Goal: Task Accomplishment & Management: Manage account settings

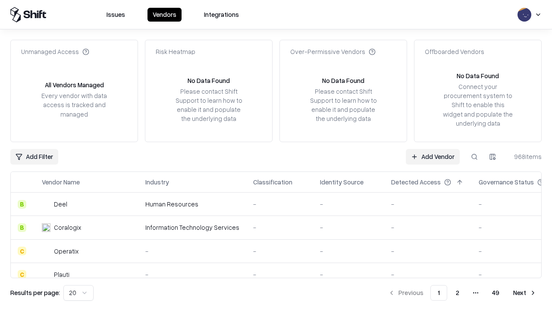
click at [433, 156] on link "Add Vendor" at bounding box center [433, 157] width 54 height 16
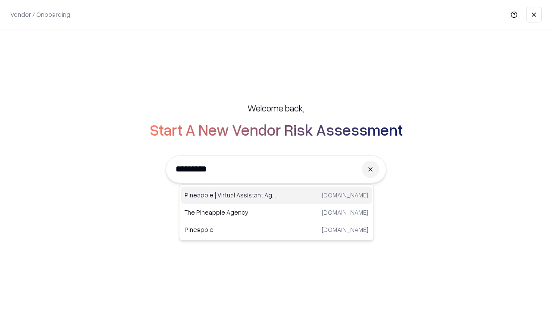
click at [277, 195] on div "Pineapple | Virtual Assistant Agency [DOMAIN_NAME]" at bounding box center [276, 194] width 191 height 17
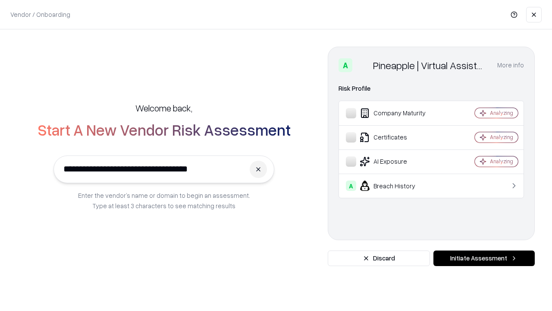
type input "**********"
click at [484, 258] on button "Initiate Assessment" at bounding box center [484, 258] width 101 height 16
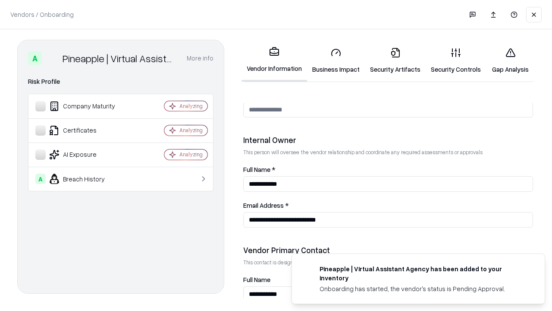
scroll to position [447, 0]
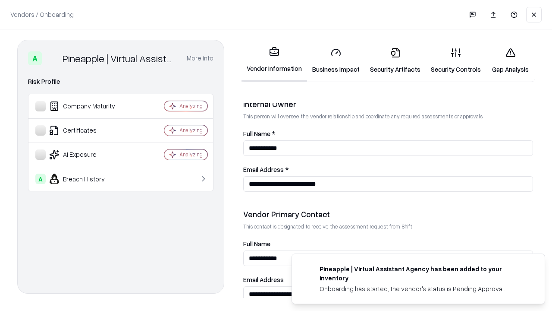
click at [336, 60] on link "Business Impact" at bounding box center [336, 61] width 58 height 40
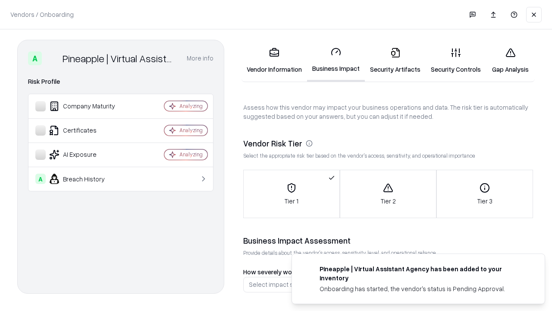
click at [395, 60] on link "Security Artifacts" at bounding box center [395, 61] width 61 height 40
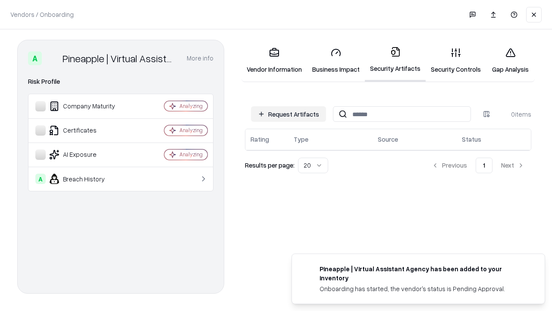
click at [289, 114] on button "Request Artifacts" at bounding box center [288, 114] width 75 height 16
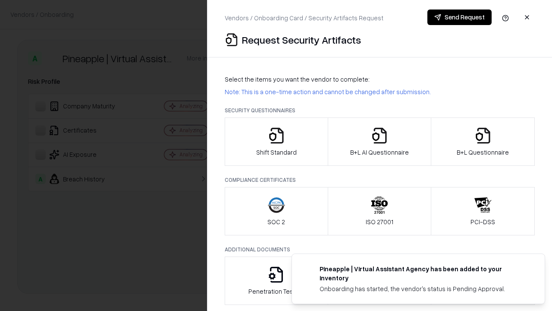
click at [276, 141] on icon "button" at bounding box center [276, 135] width 17 height 17
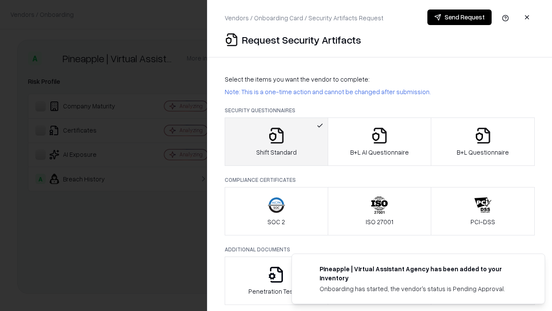
click at [459, 17] on button "Send Request" at bounding box center [460, 17] width 64 height 16
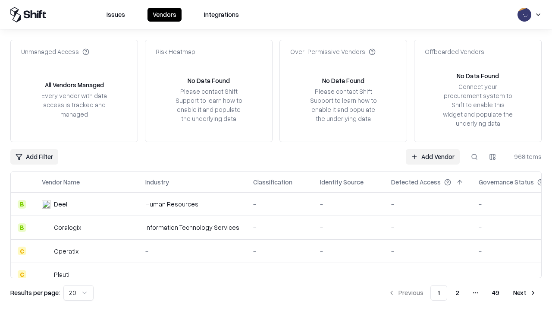
click at [475, 156] on button at bounding box center [475, 157] width 16 height 16
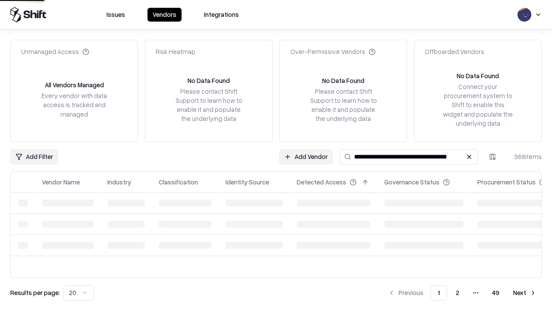
type input "**********"
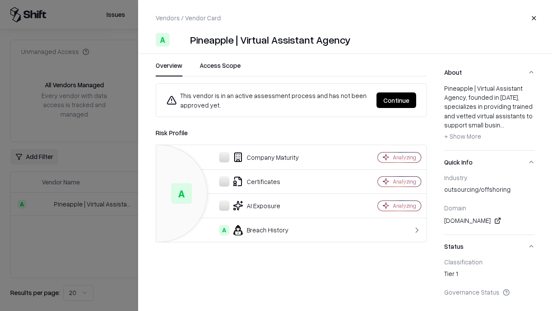
click at [396, 100] on button "Continue" at bounding box center [397, 100] width 40 height 16
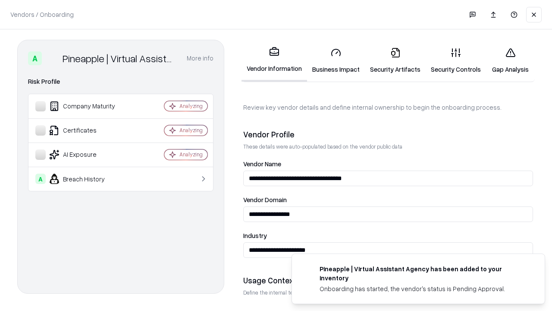
click at [395, 60] on link "Security Artifacts" at bounding box center [395, 61] width 61 height 40
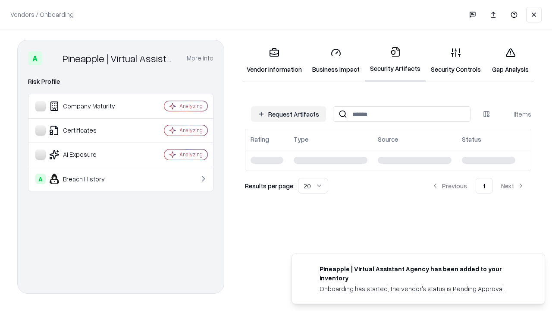
click at [510, 60] on link "Gap Analysis" at bounding box center [510, 61] width 49 height 40
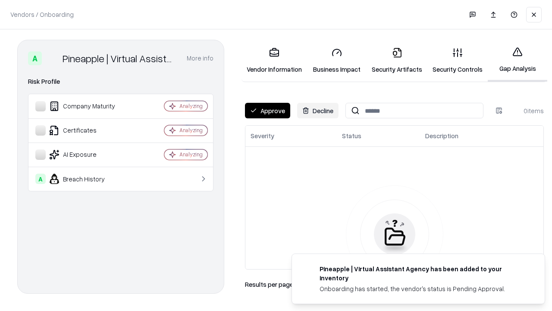
click at [267, 110] on button "Approve" at bounding box center [267, 111] width 45 height 16
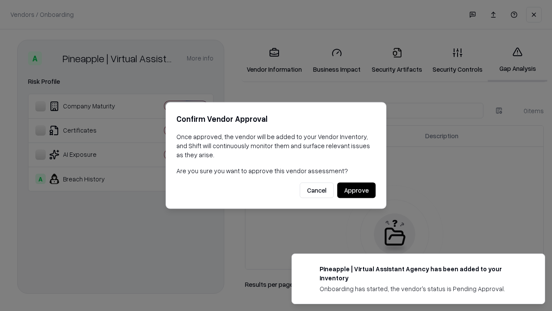
click at [356, 190] on button "Approve" at bounding box center [356, 190] width 38 height 16
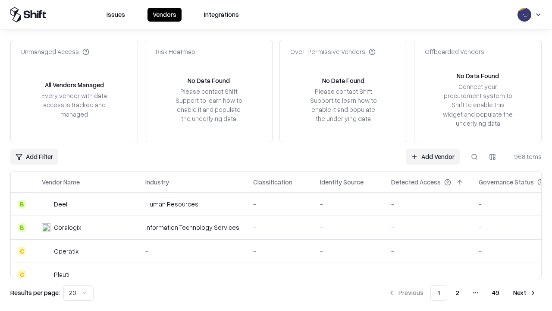
type input "**********"
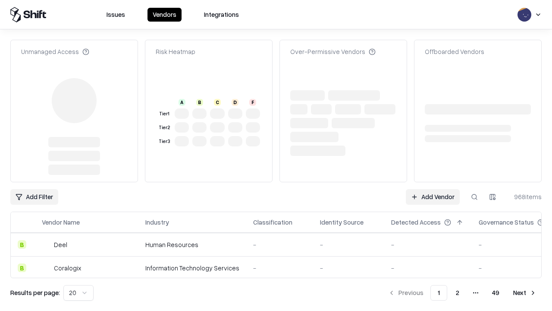
click at [433, 197] on link "Add Vendor" at bounding box center [433, 197] width 54 height 16
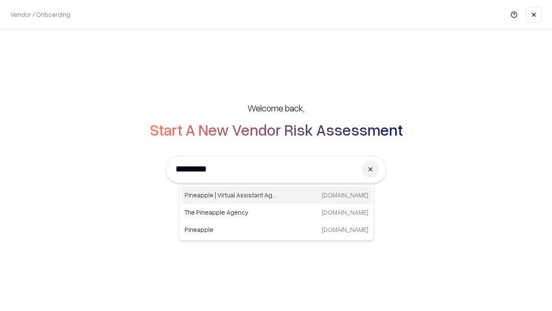
click at [277, 195] on div "Pineapple | Virtual Assistant Agency [DOMAIN_NAME]" at bounding box center [276, 194] width 191 height 17
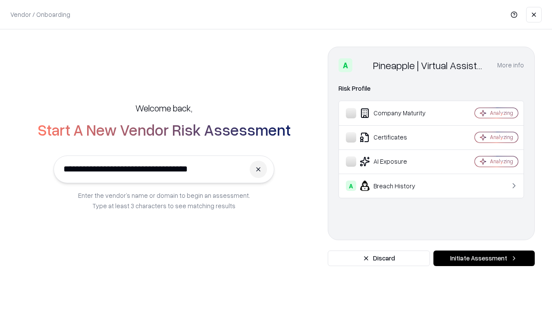
type input "**********"
click at [484, 258] on button "Initiate Assessment" at bounding box center [484, 258] width 101 height 16
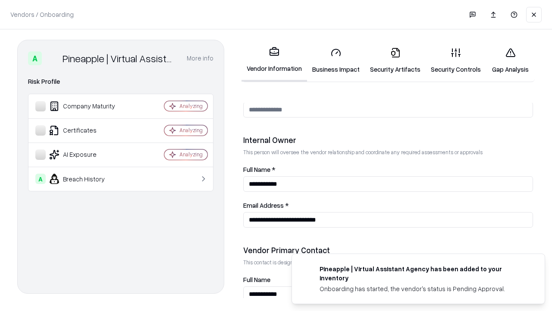
scroll to position [447, 0]
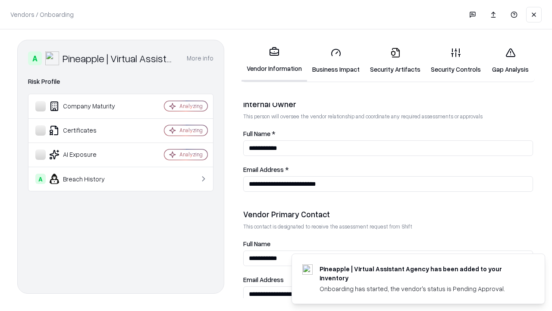
click at [510, 60] on link "Gap Analysis" at bounding box center [510, 61] width 49 height 40
